Goal: Information Seeking & Learning: Understand process/instructions

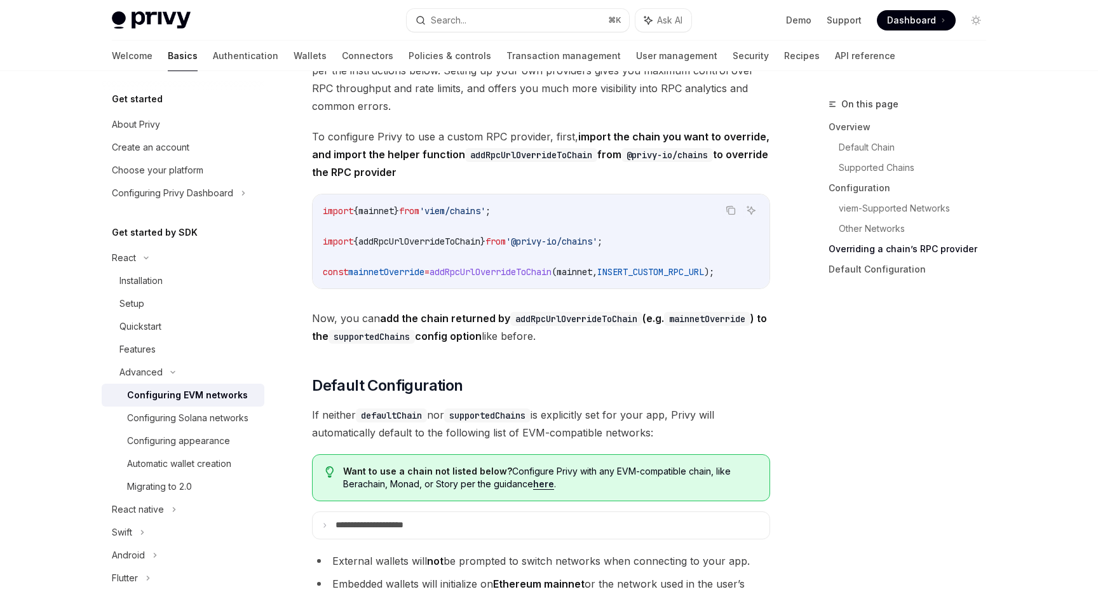
scroll to position [2899, 0]
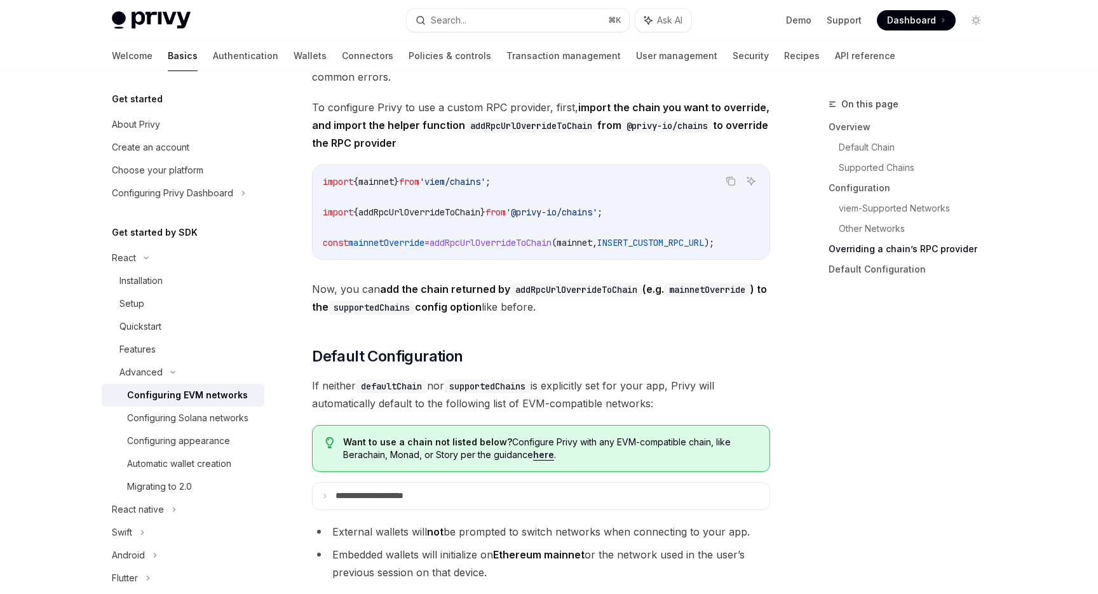
click at [579, 83] on span "As your app’s usage scales, we recommend that you setup your own RPC providers …" at bounding box center [541, 41] width 458 height 89
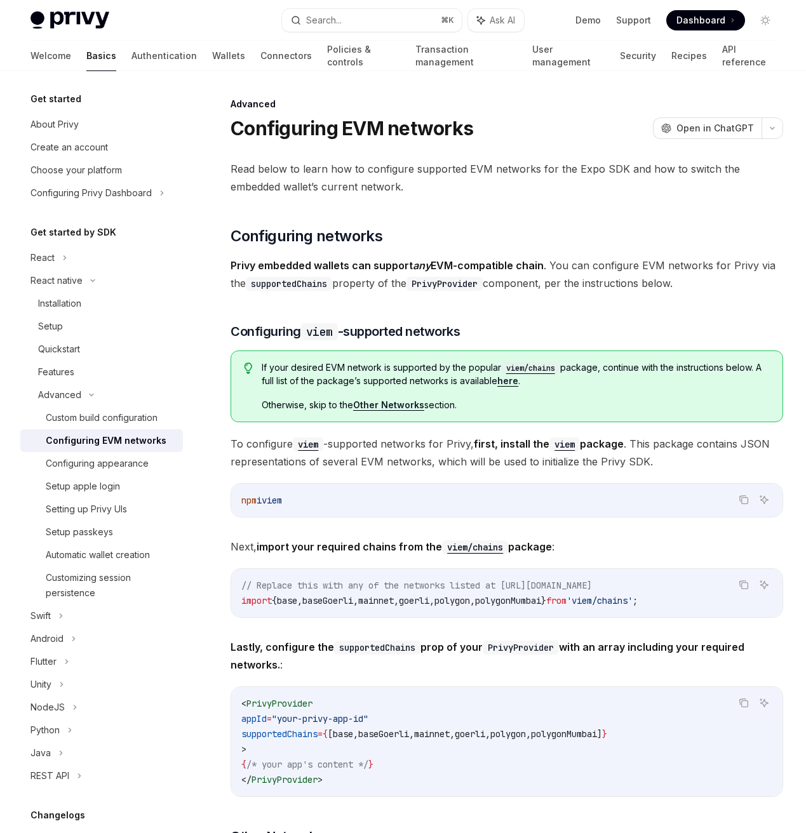
type textarea "*"
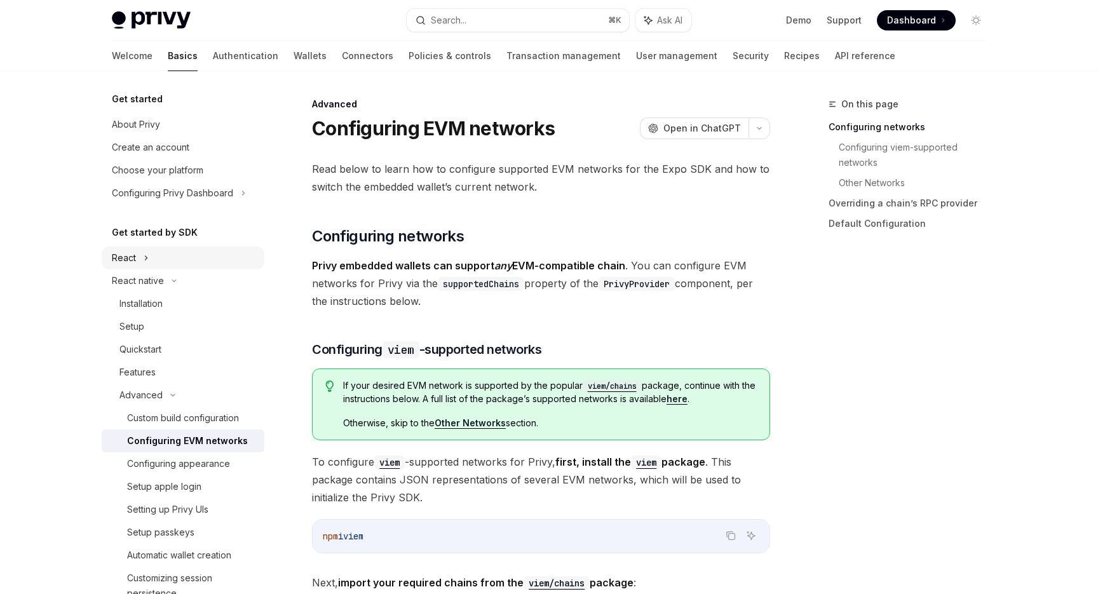
click at [216, 259] on div "React" at bounding box center [183, 257] width 163 height 23
type textarea "*"
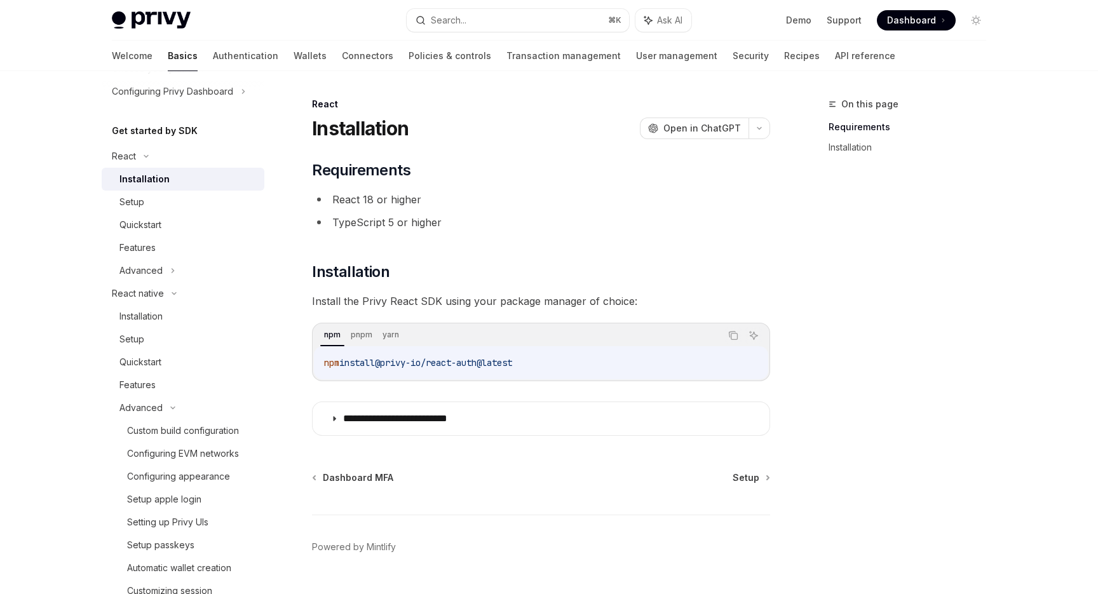
scroll to position [30, 0]
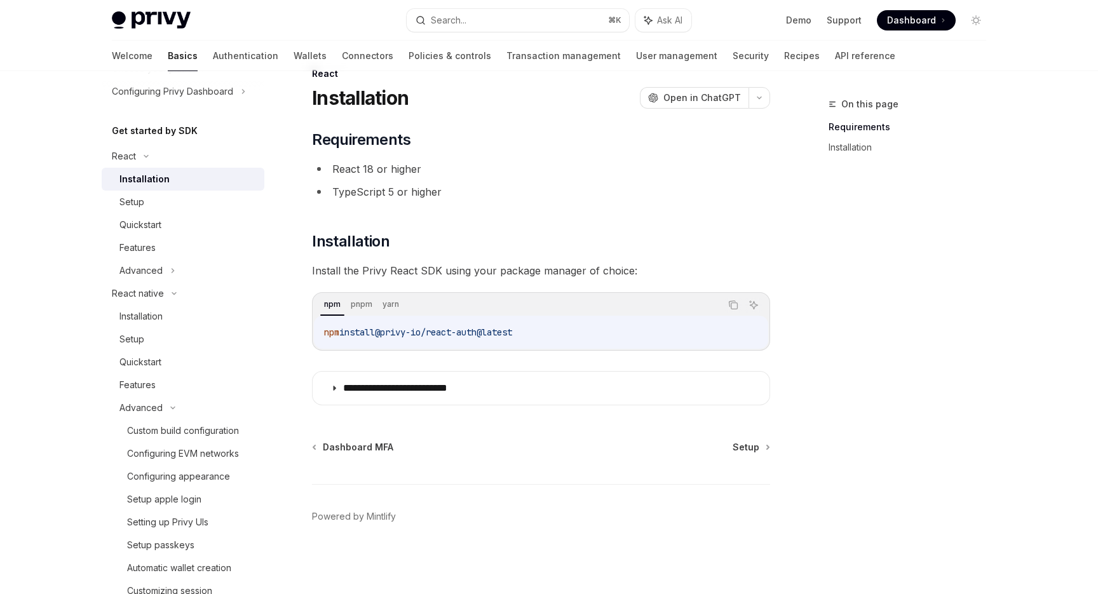
click at [570, 313] on div "npm pnpm yarn" at bounding box center [520, 305] width 400 height 22
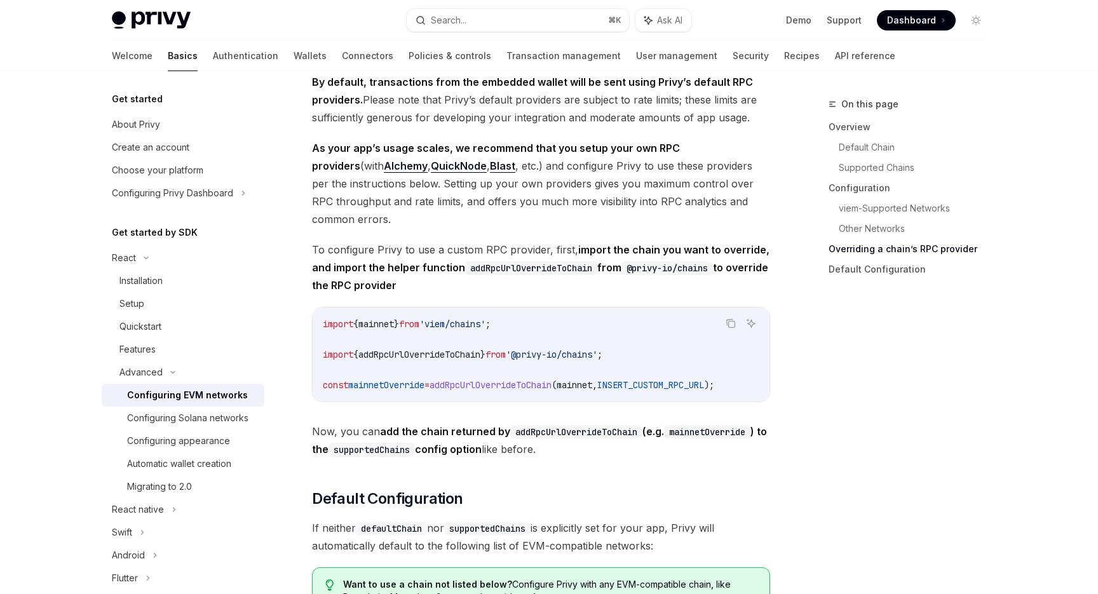
scroll to position [2770, 0]
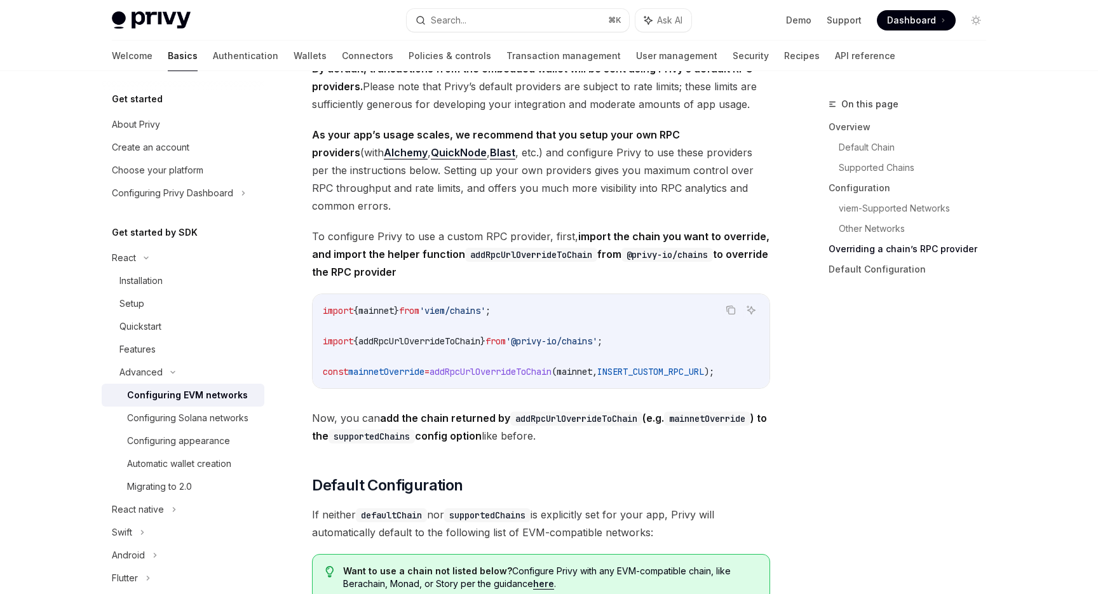
click at [533, 377] on span "addRpcUrlOverrideToChain" at bounding box center [490, 371] width 122 height 11
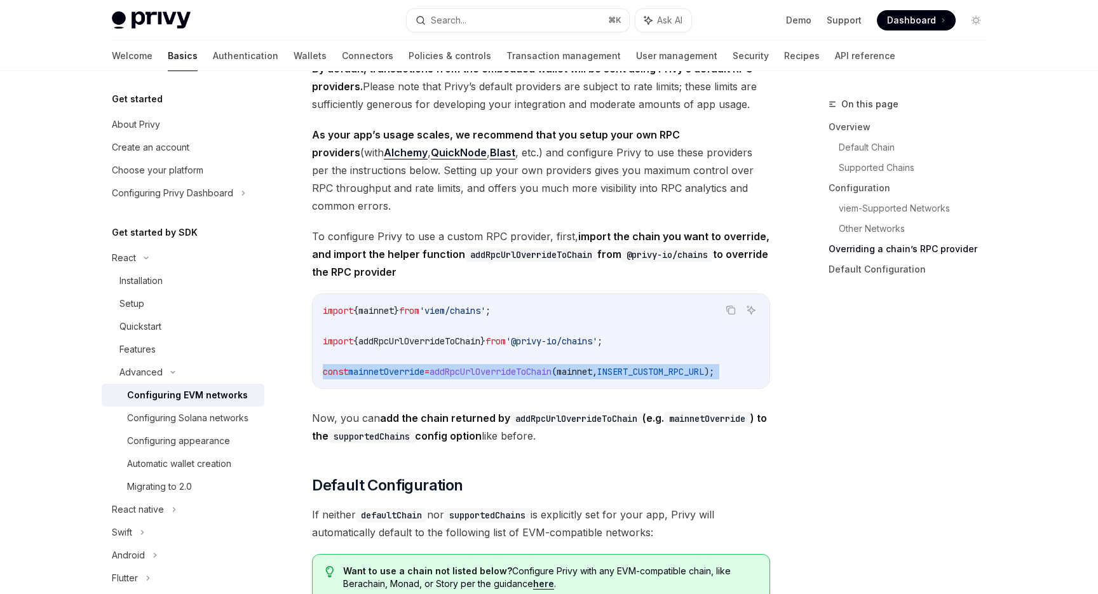
click at [533, 377] on span "addRpcUrlOverrideToChain" at bounding box center [490, 371] width 122 height 11
copy div "const mainnetOverride = addRpcUrlOverrideToChain ( mainnet , INSERT_CUSTOM_RPC_…"
click at [533, 377] on span "addRpcUrlOverrideToChain" at bounding box center [490, 371] width 122 height 11
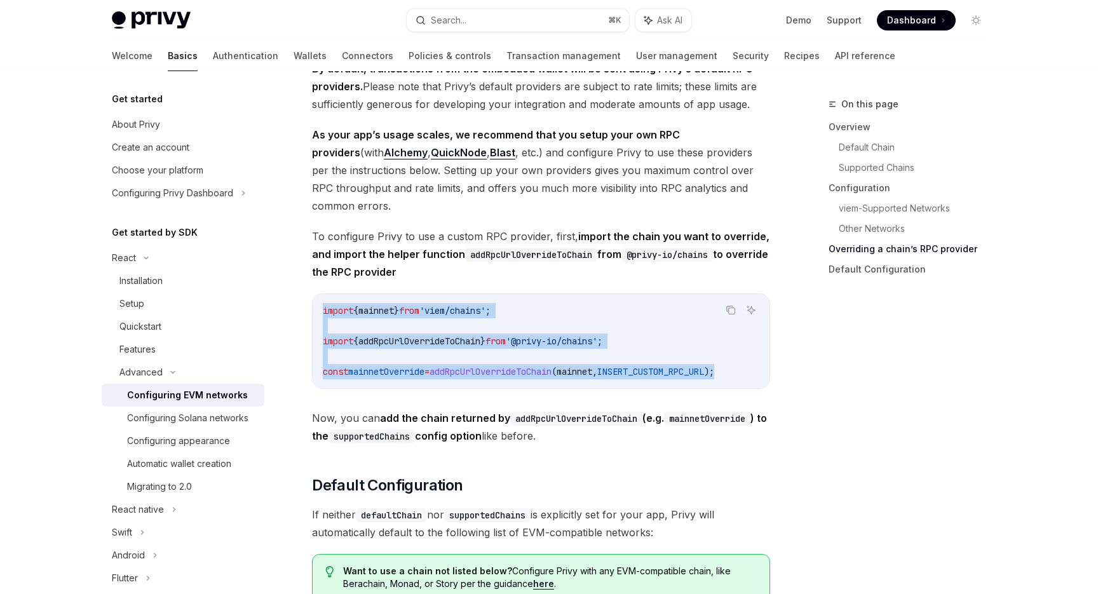
drag, startPoint x: 762, startPoint y: 379, endPoint x: 316, endPoint y: 321, distance: 449.7
click at [316, 321] on div "import { mainnet } from 'viem/chains' ; import { addRpcUrlOverrideToChain } fro…" at bounding box center [540, 341] width 457 height 94
copy code "import { mainnet } from 'viem/chains' ; import { addRpcUrlOverrideToChain } fro…"
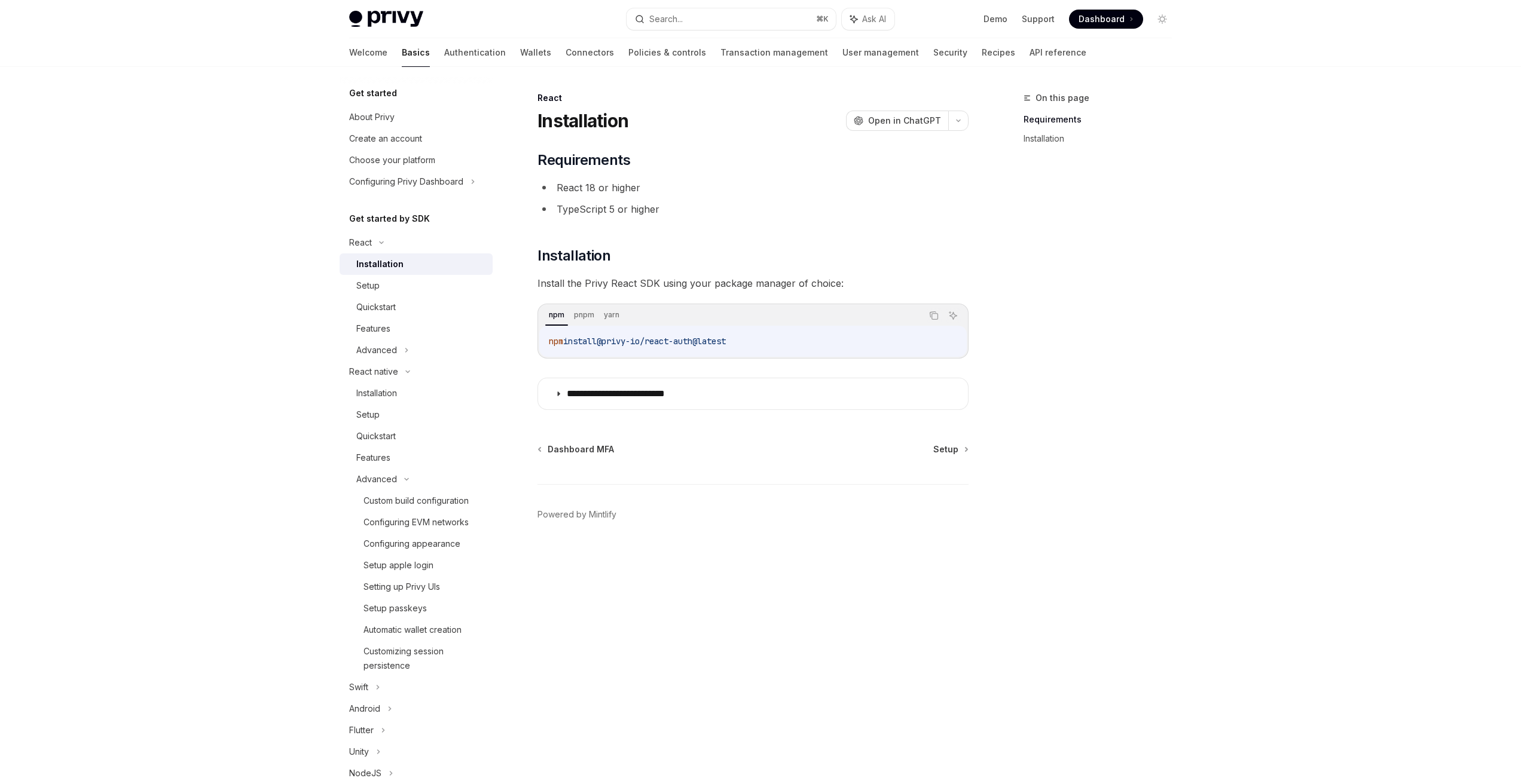
scroll to position [96, 0]
